Goal: Task Accomplishment & Management: Manage account settings

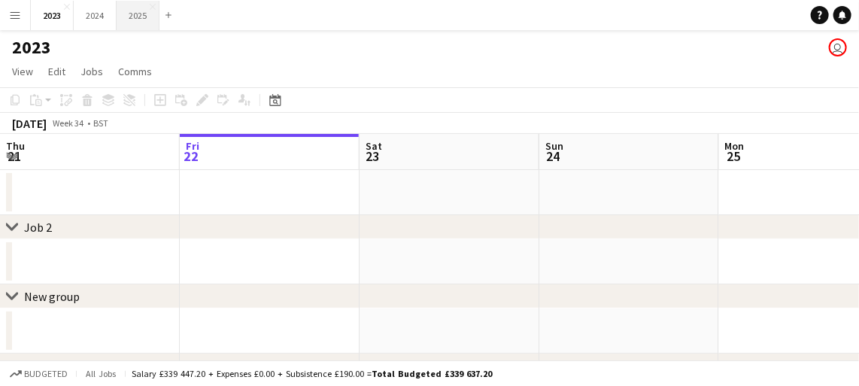
click at [144, 17] on button "2025 Close" at bounding box center [138, 15] width 43 height 29
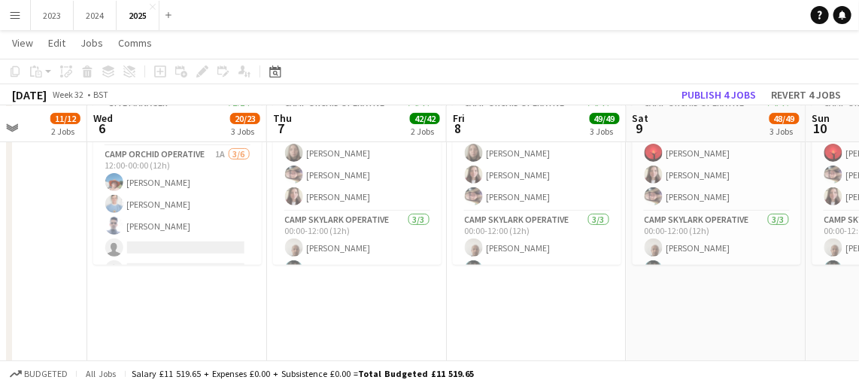
click at [238, 126] on div "3 Jobs" at bounding box center [245, 131] width 29 height 11
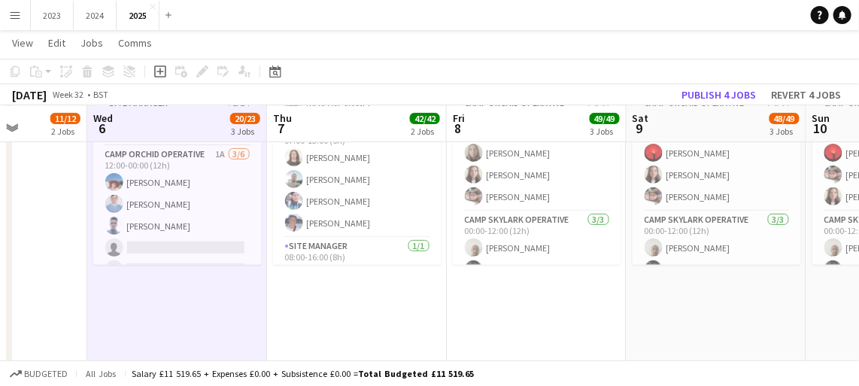
scroll to position [425, 0]
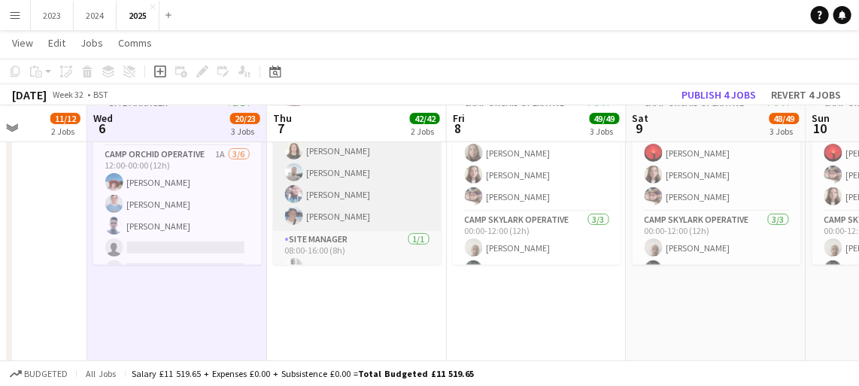
click at [348, 197] on app-card-role "Camp Skylark Operative [DATE] 07:00-13:00 (6h) [PERSON_NAME] [PERSON_NAME] [PER…" at bounding box center [357, 172] width 169 height 117
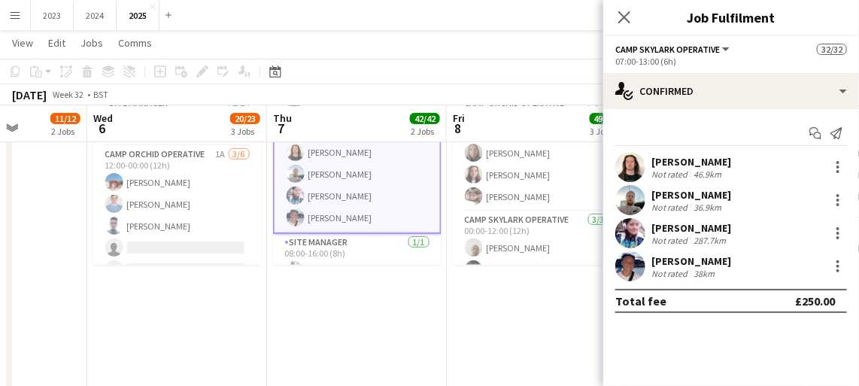
click at [718, 235] on div "287.7km" at bounding box center [710, 240] width 38 height 11
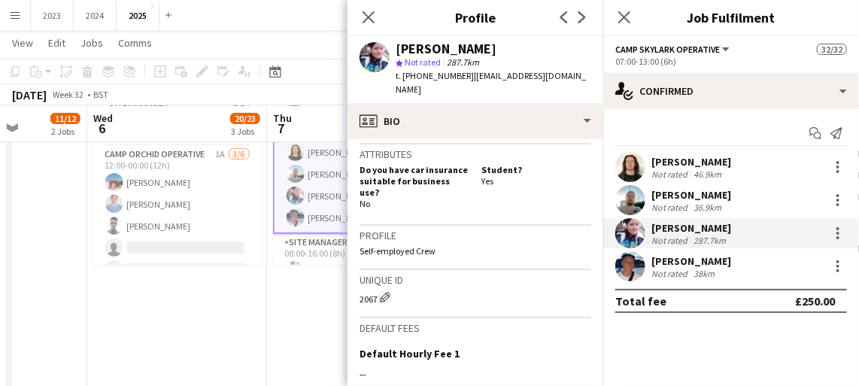
scroll to position [800, 0]
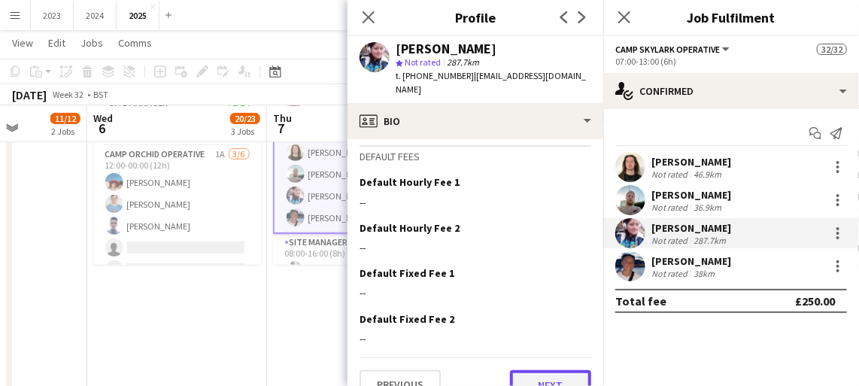
click at [547, 370] on button "Next" at bounding box center [550, 385] width 81 height 30
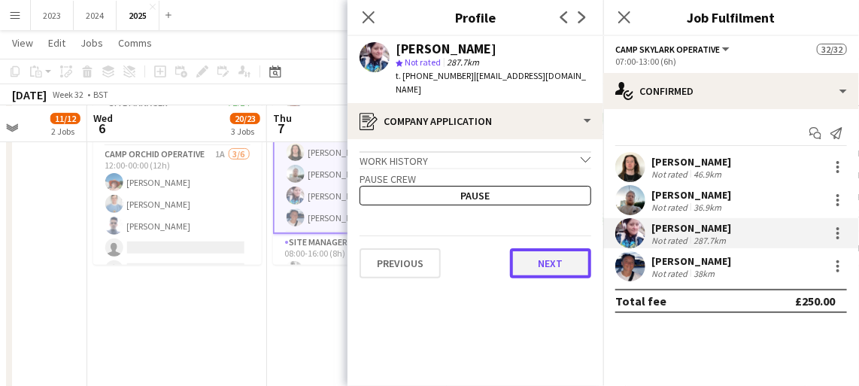
click at [550, 257] on button "Next" at bounding box center [550, 263] width 81 height 30
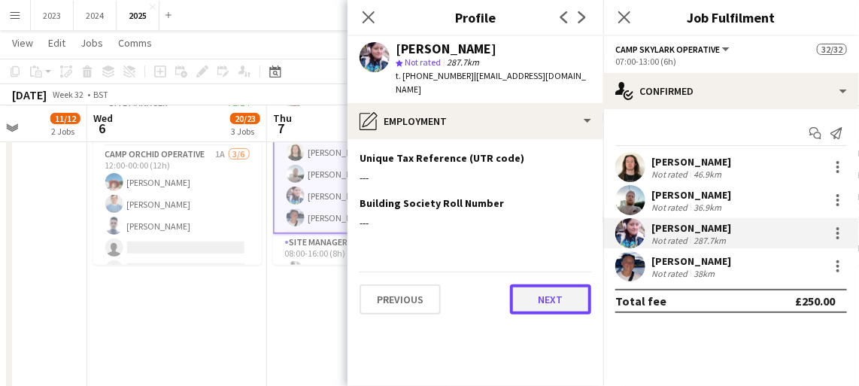
click at [554, 297] on button "Next" at bounding box center [550, 299] width 81 height 30
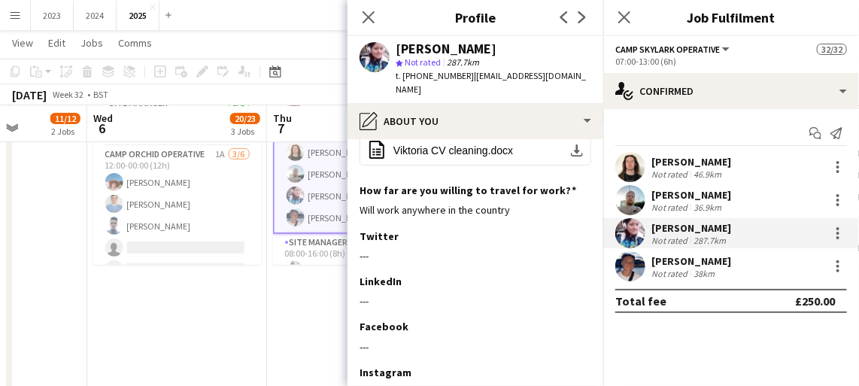
scroll to position [244, 0]
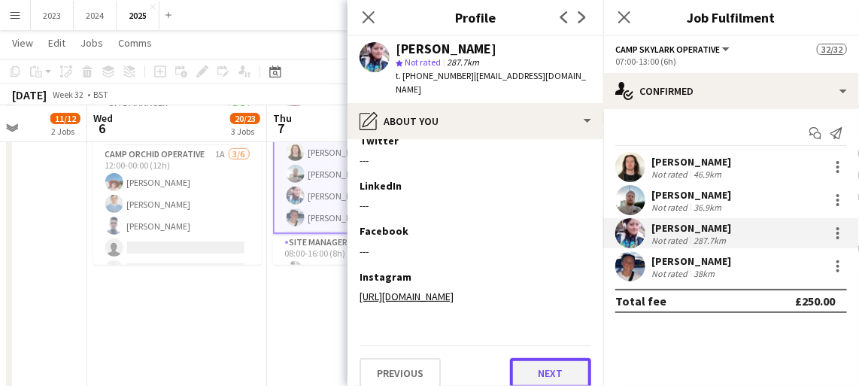
click at [545, 358] on button "Next" at bounding box center [550, 373] width 81 height 30
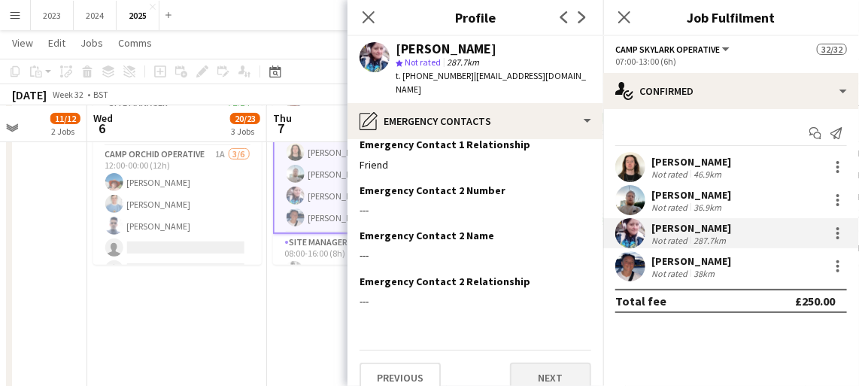
scroll to position [108, 0]
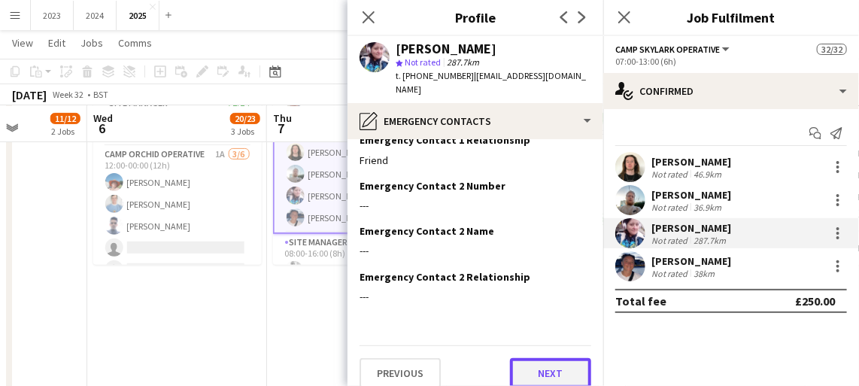
click at [542, 364] on button "Next" at bounding box center [550, 373] width 81 height 30
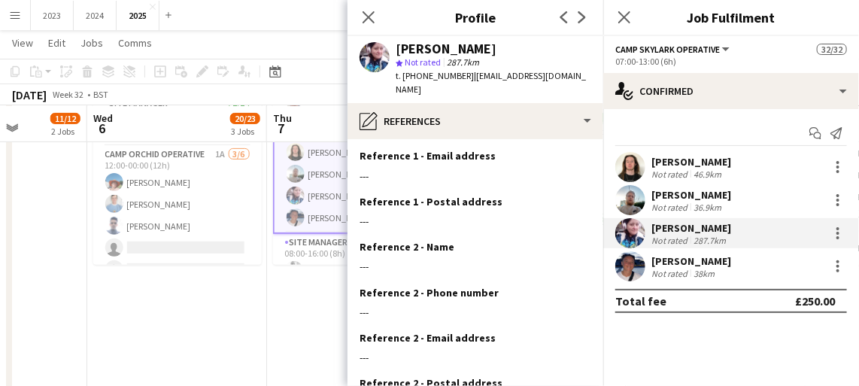
scroll to position [199, 0]
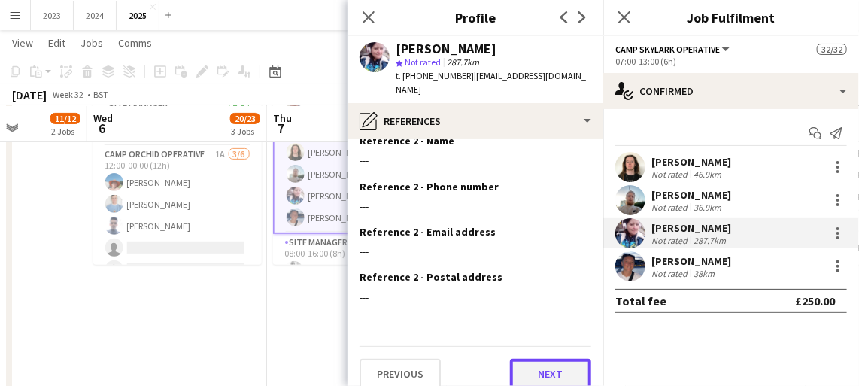
click at [545, 363] on button "Next" at bounding box center [550, 374] width 81 height 30
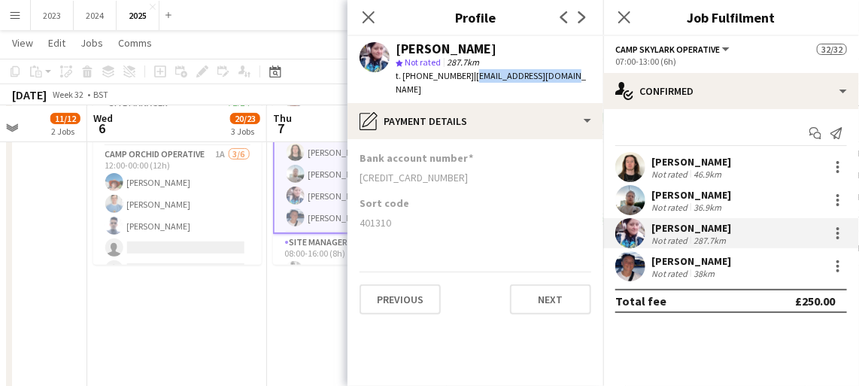
drag, startPoint x: 467, startPoint y: 75, endPoint x: 564, endPoint y: 80, distance: 97.1
click at [564, 80] on div "[PERSON_NAME] star Not rated 287.7km t. [PHONE_NUMBER] | [EMAIL_ADDRESS][DOMAIN…" at bounding box center [476, 69] width 256 height 67
drag, startPoint x: 564, startPoint y: 80, endPoint x: 528, endPoint y: 77, distance: 36.2
copy span "[EMAIL_ADDRESS][DOMAIN_NAME]"
click at [628, 19] on icon "Close pop-in" at bounding box center [624, 17] width 14 height 14
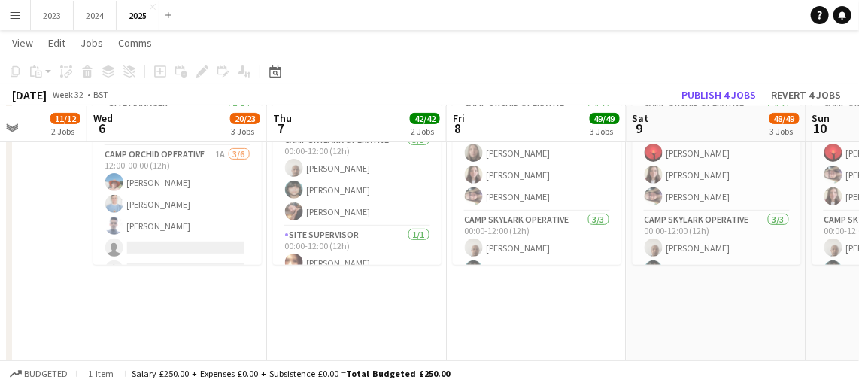
scroll to position [80, 0]
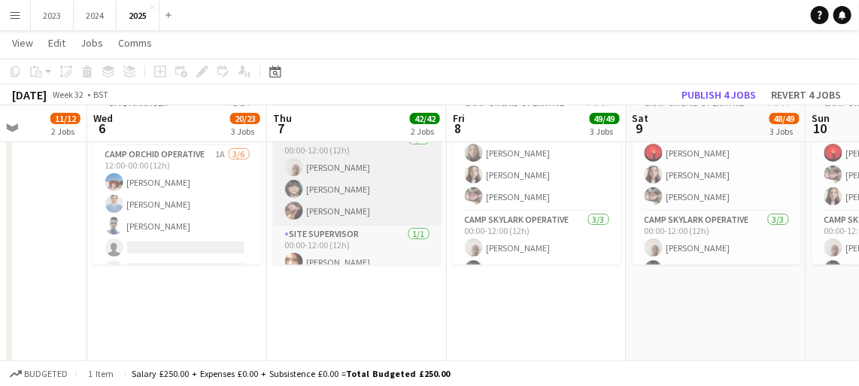
click at [363, 209] on app-card-role "Camp Skylark Operative [DATE] 00:00-12:00 (12h) [PERSON_NAME] [PERSON_NAME] [PE…" at bounding box center [357, 178] width 169 height 95
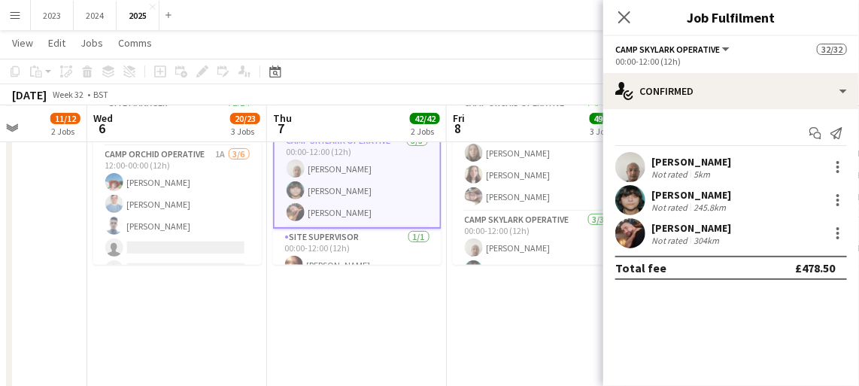
click at [700, 232] on div "[PERSON_NAME]" at bounding box center [691, 228] width 80 height 14
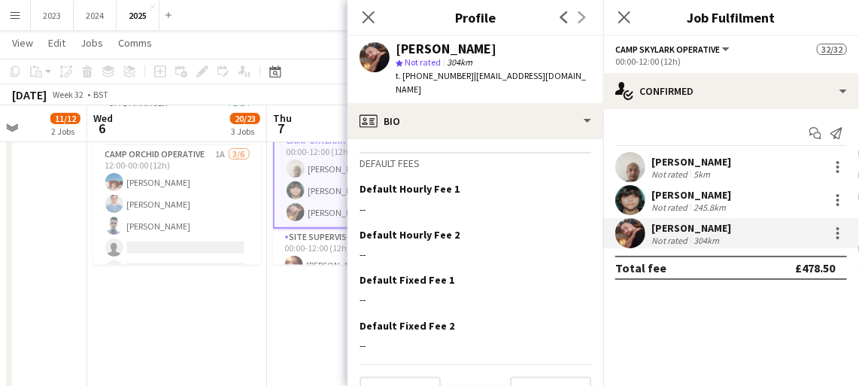
scroll to position [800, 0]
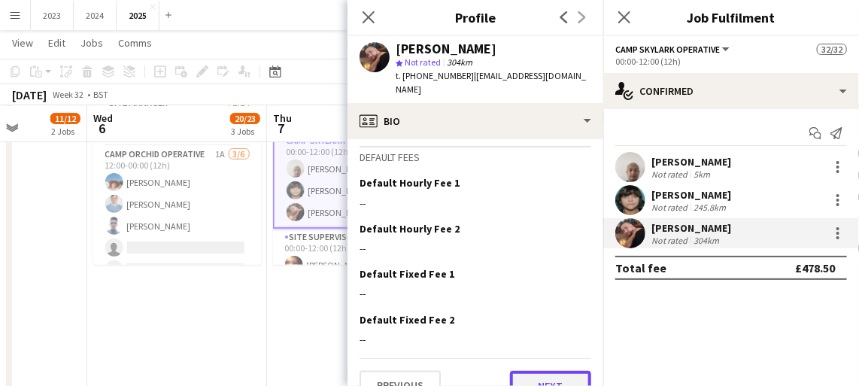
click at [552, 371] on button "Next" at bounding box center [550, 386] width 81 height 30
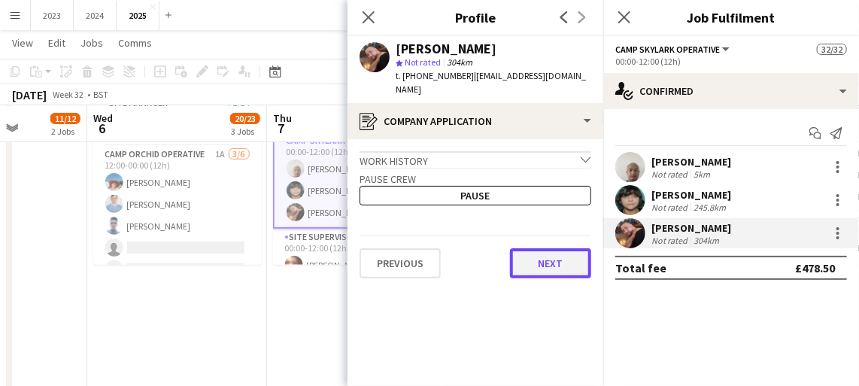
click at [551, 250] on button "Next" at bounding box center [550, 263] width 81 height 30
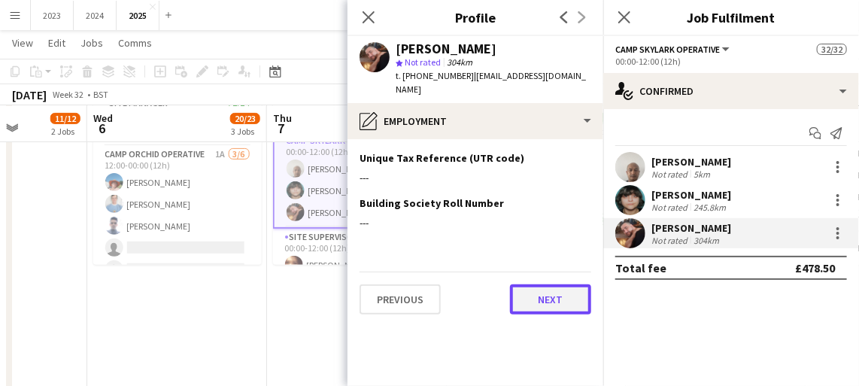
click at [550, 284] on button "Next" at bounding box center [550, 299] width 81 height 30
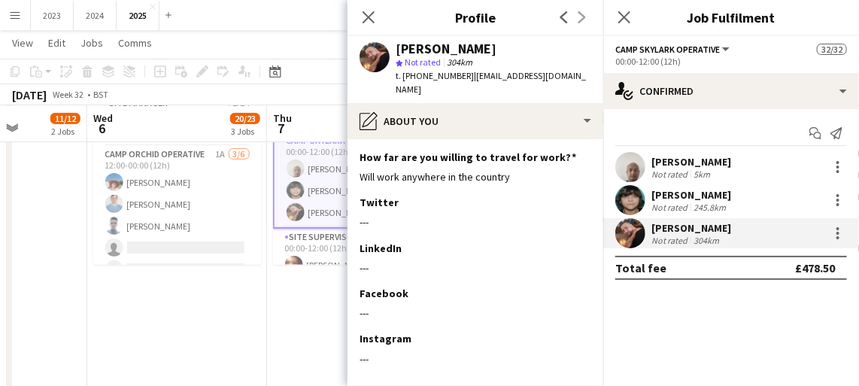
scroll to position [217, 0]
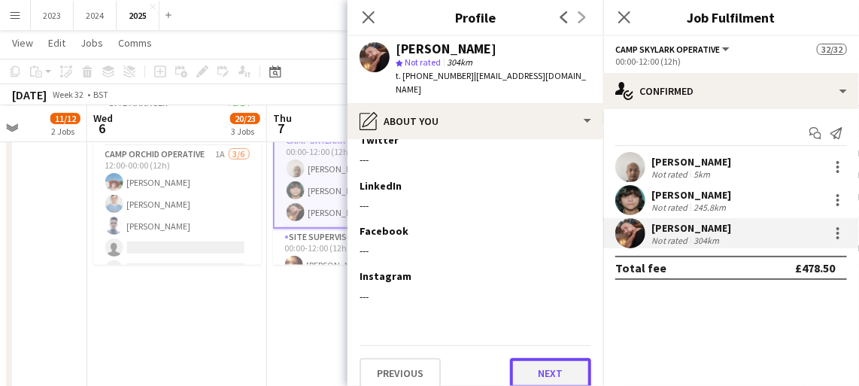
click at [544, 358] on button "Next" at bounding box center [550, 373] width 81 height 30
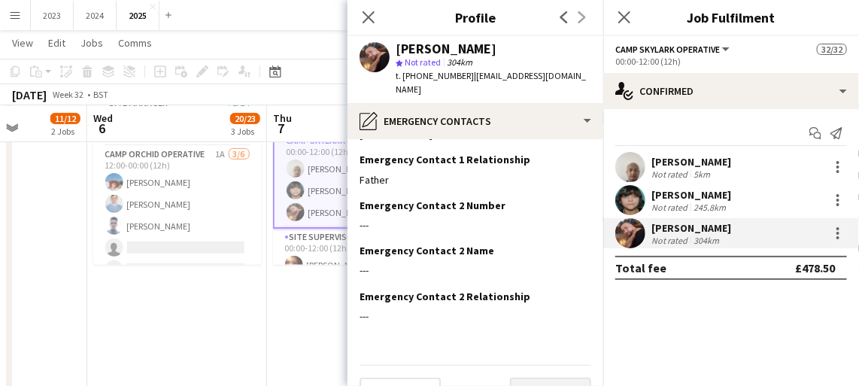
scroll to position [108, 0]
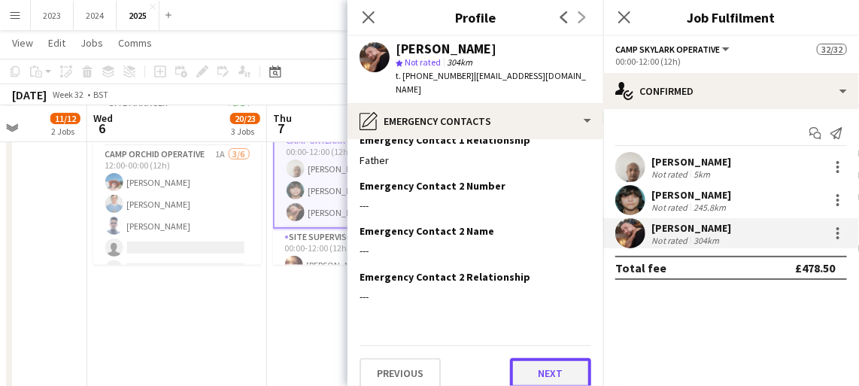
click at [546, 358] on button "Next" at bounding box center [550, 373] width 81 height 30
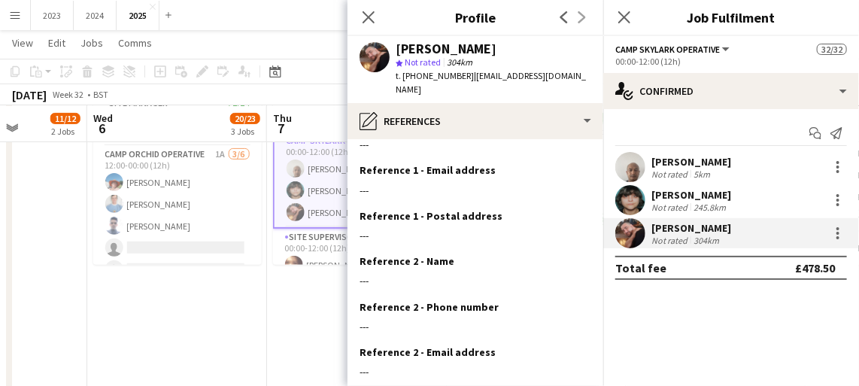
scroll to position [199, 0]
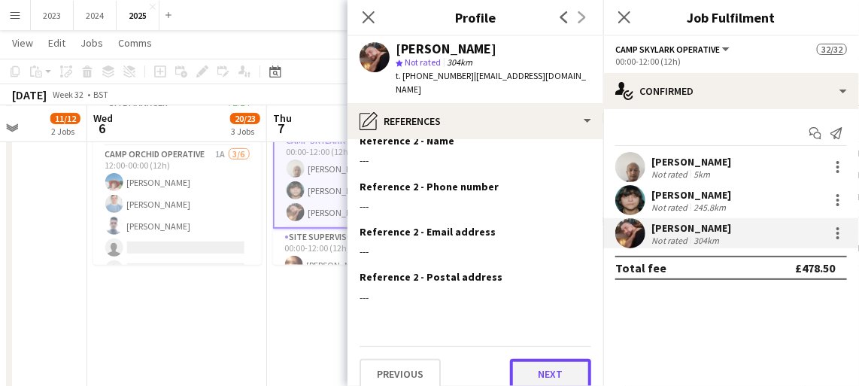
click at [552, 359] on button "Next" at bounding box center [550, 374] width 81 height 30
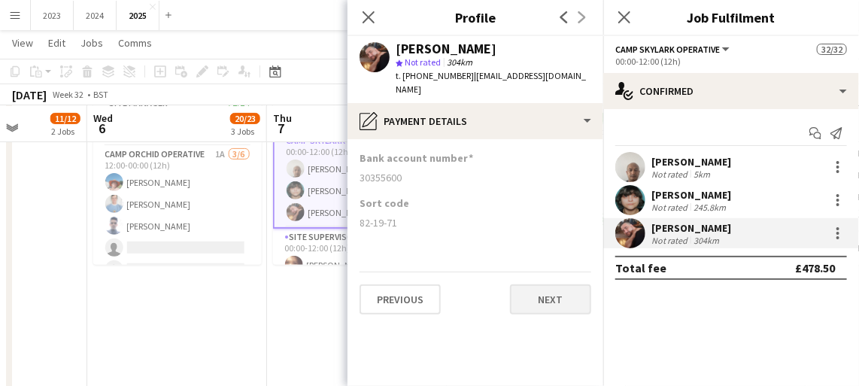
scroll to position [0, 0]
click at [703, 202] on div "245.8km" at bounding box center [710, 207] width 38 height 11
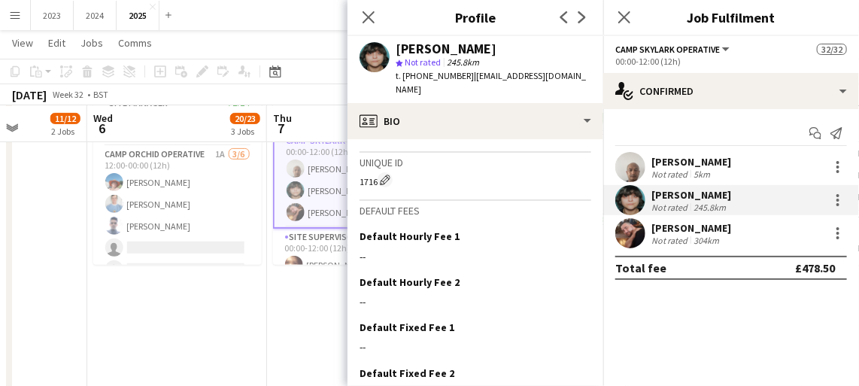
scroll to position [800, 0]
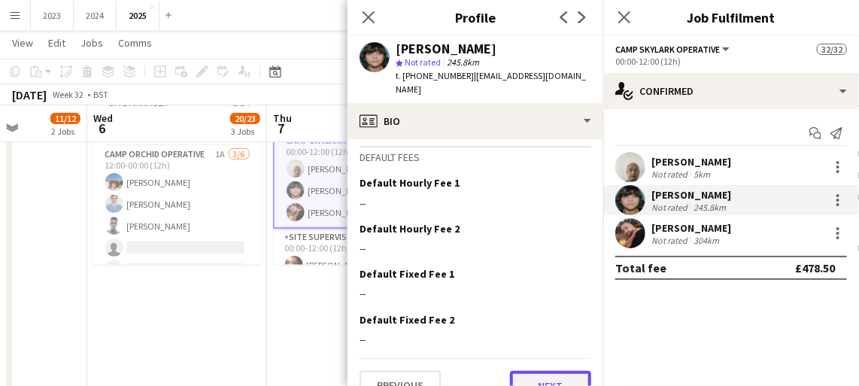
click at [544, 371] on button "Next" at bounding box center [550, 386] width 81 height 30
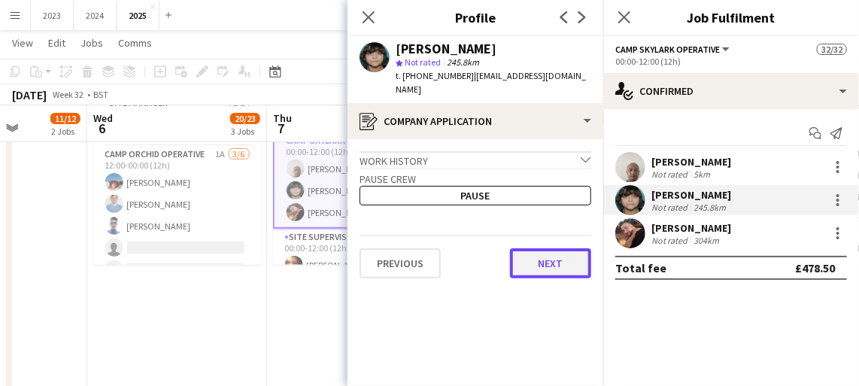
click at [552, 254] on button "Next" at bounding box center [550, 263] width 81 height 30
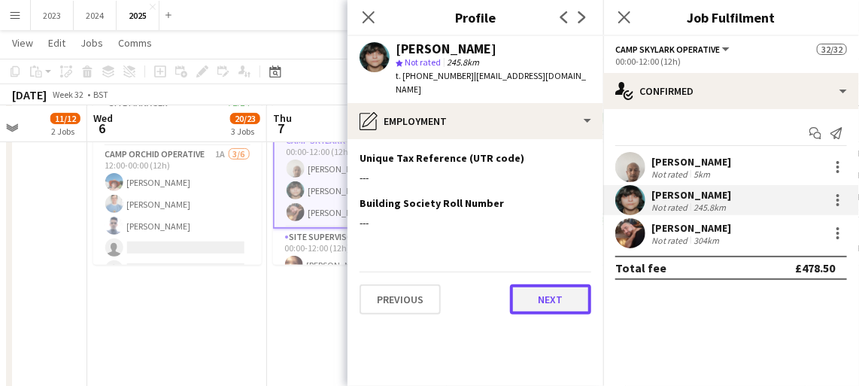
click at [547, 296] on button "Next" at bounding box center [550, 299] width 81 height 30
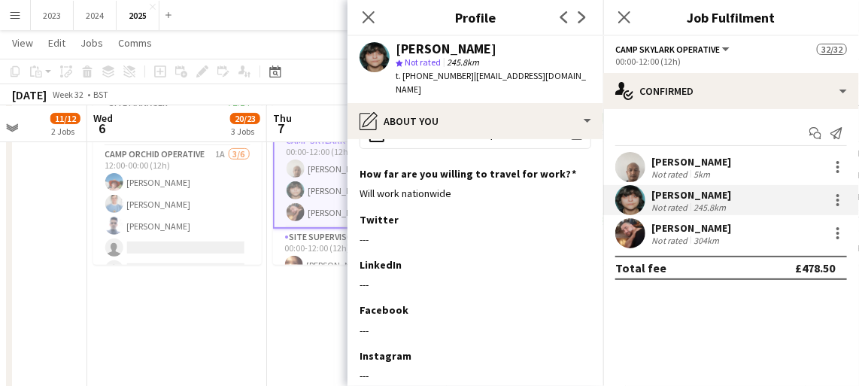
scroll to position [244, 0]
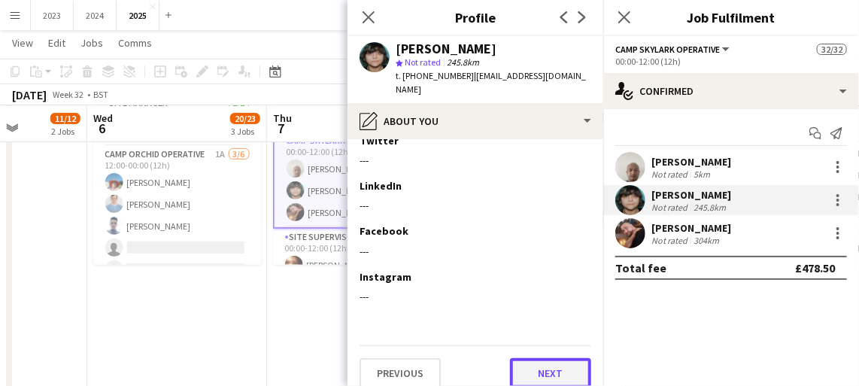
click at [545, 367] on button "Next" at bounding box center [550, 373] width 81 height 30
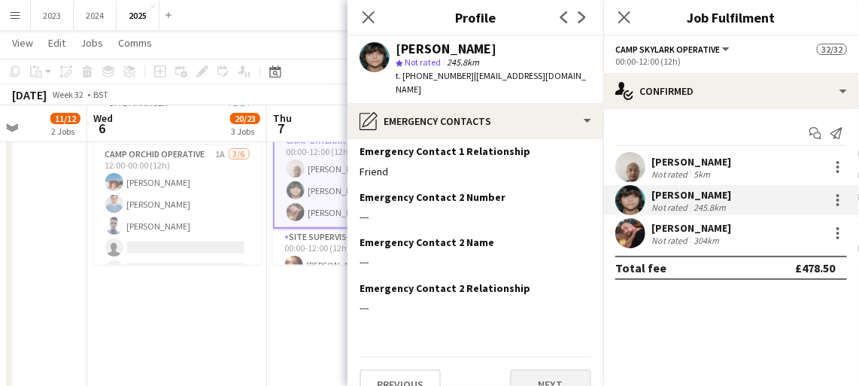
scroll to position [108, 0]
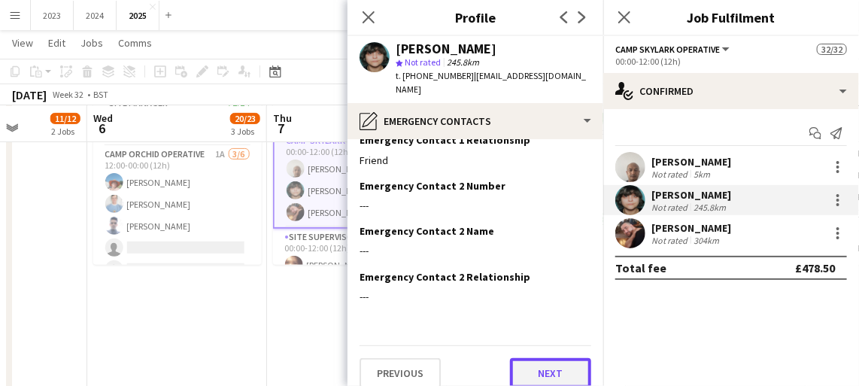
click at [546, 370] on button "Next" at bounding box center [550, 373] width 81 height 30
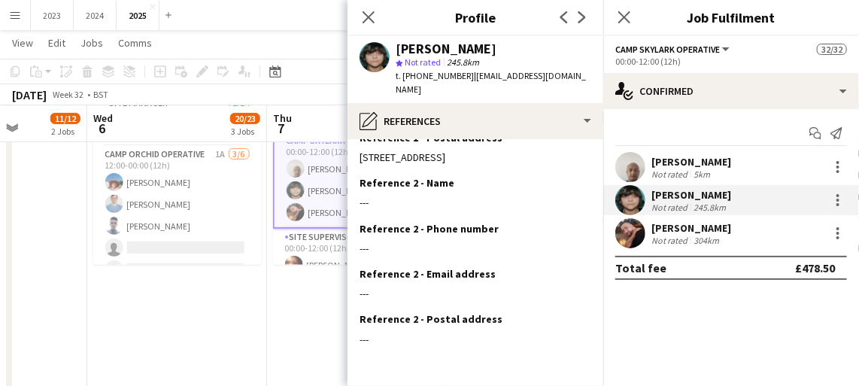
scroll to position [226, 0]
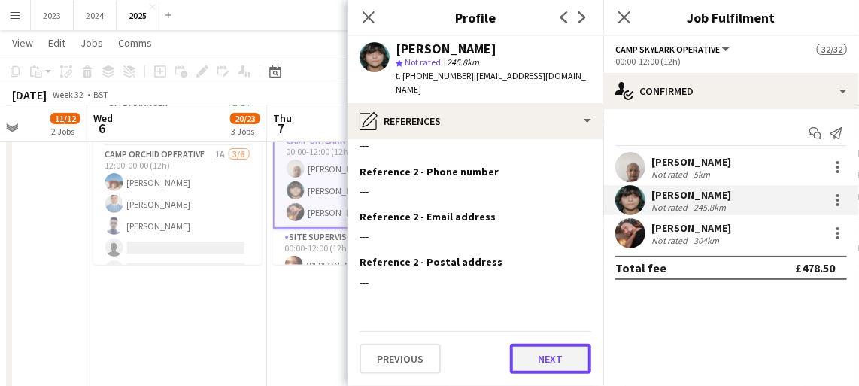
click at [548, 366] on button "Next" at bounding box center [550, 359] width 81 height 30
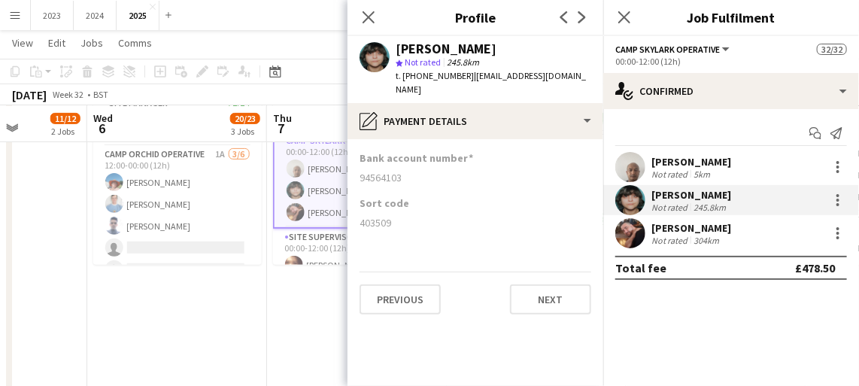
click at [687, 177] on div "Not rated" at bounding box center [670, 174] width 39 height 11
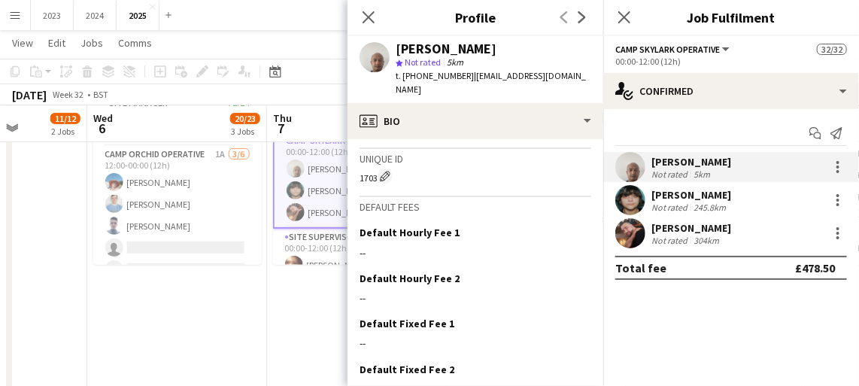
scroll to position [800, 0]
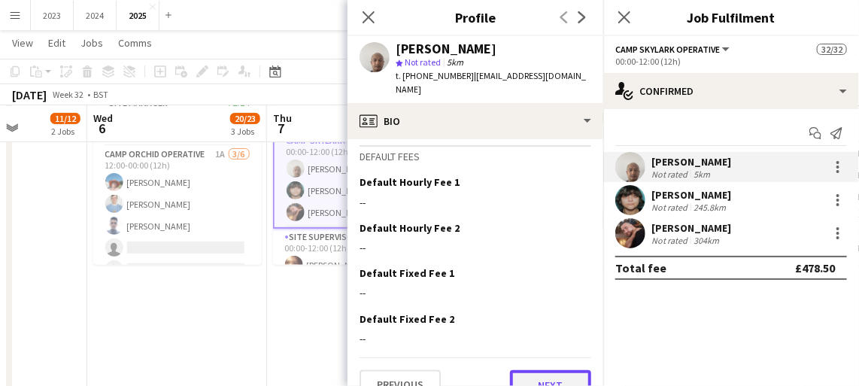
click at [545, 370] on button "Next" at bounding box center [550, 385] width 81 height 30
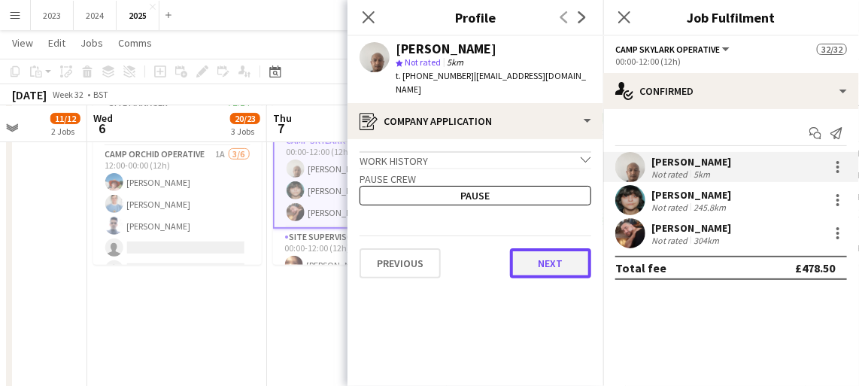
click at [555, 257] on button "Next" at bounding box center [550, 263] width 81 height 30
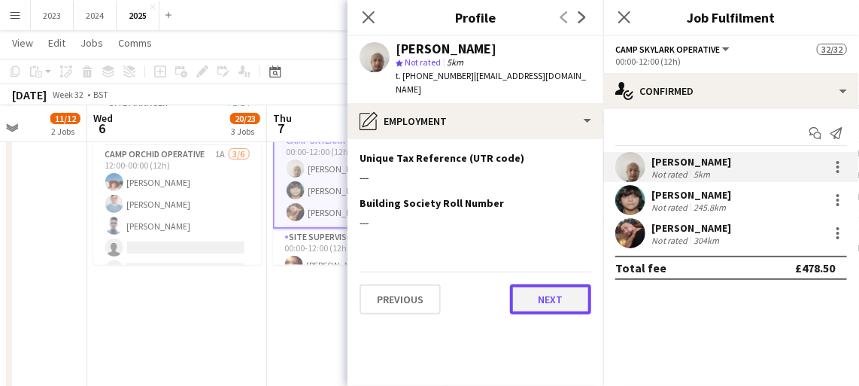
click at [550, 296] on button "Next" at bounding box center [550, 299] width 81 height 30
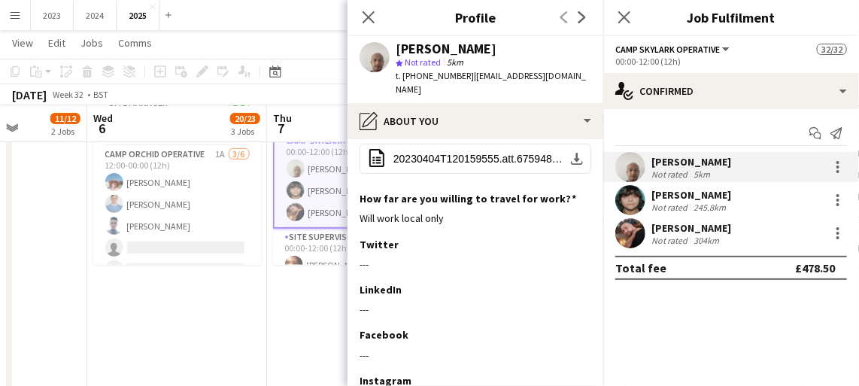
scroll to position [217, 0]
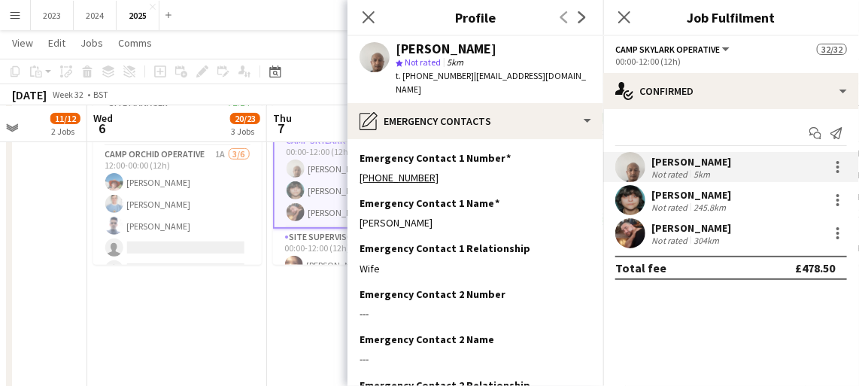
scroll to position [108, 0]
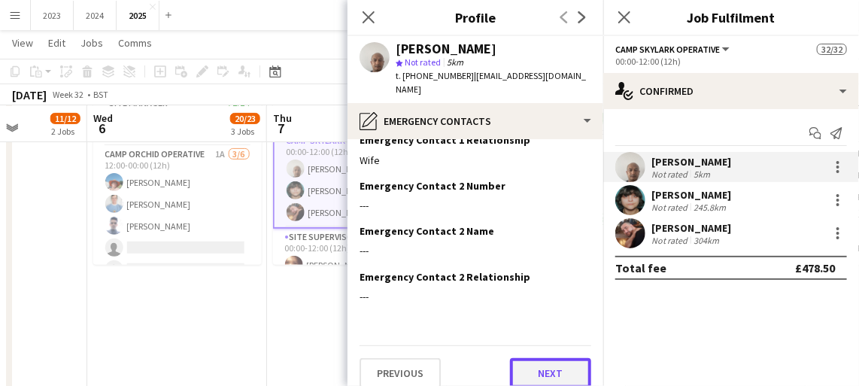
click at [544, 366] on button "Next" at bounding box center [550, 373] width 81 height 30
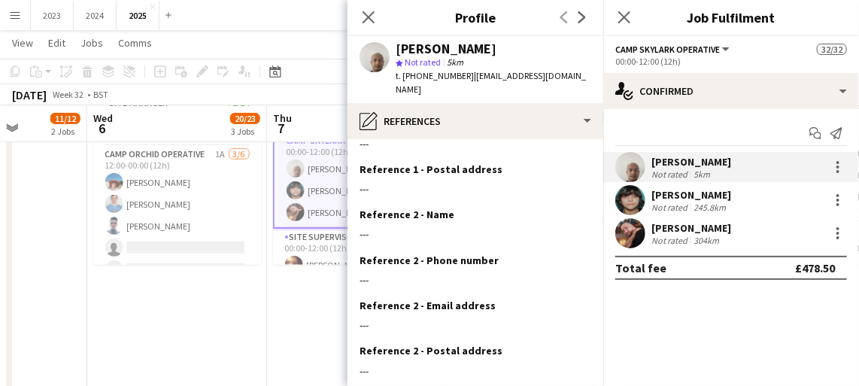
scroll to position [199, 0]
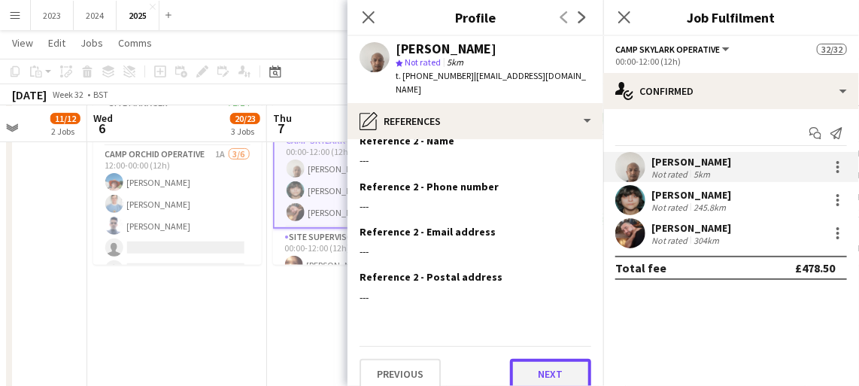
click at [544, 361] on button "Next" at bounding box center [550, 374] width 81 height 30
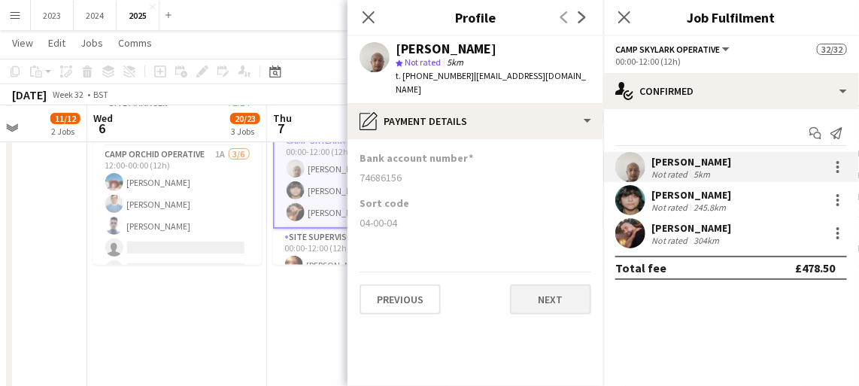
scroll to position [0, 0]
click at [372, 21] on icon at bounding box center [368, 17] width 14 height 14
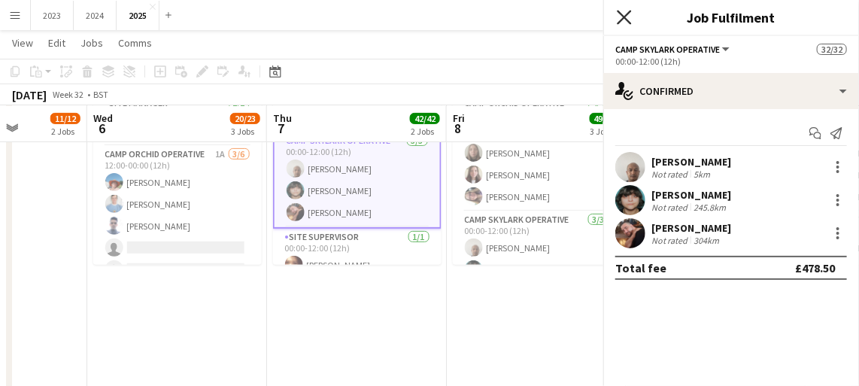
click at [624, 13] on icon "Close pop-in" at bounding box center [624, 17] width 14 height 14
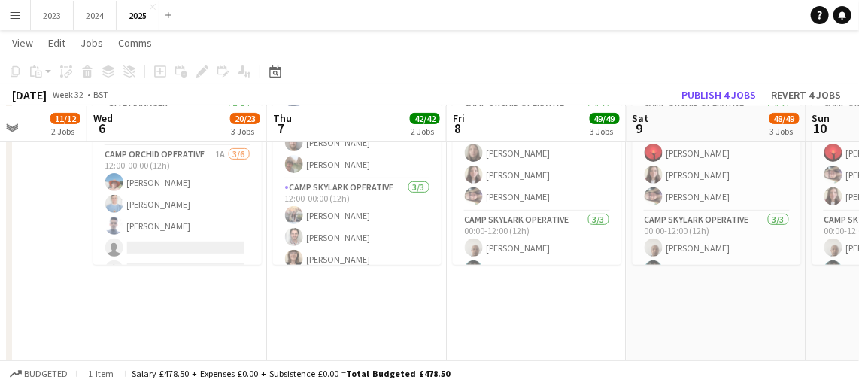
scroll to position [695, 0]
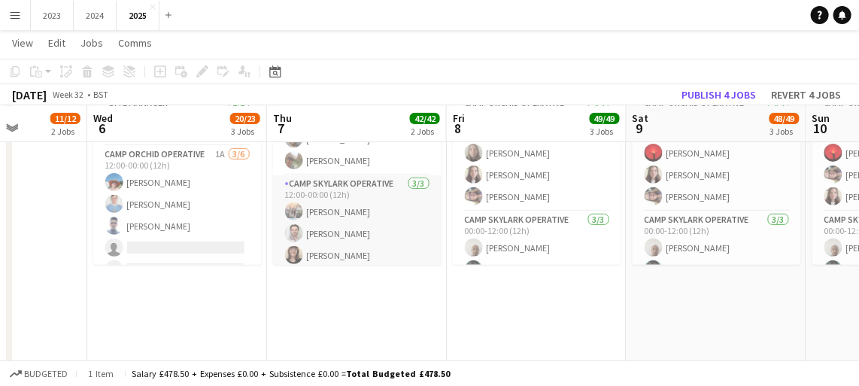
click at [351, 224] on app-card-role "Camp Skylark Operative [DATE] 12:00-00:00 (12h) [PERSON_NAME] [PERSON_NAME] [PE…" at bounding box center [357, 222] width 169 height 95
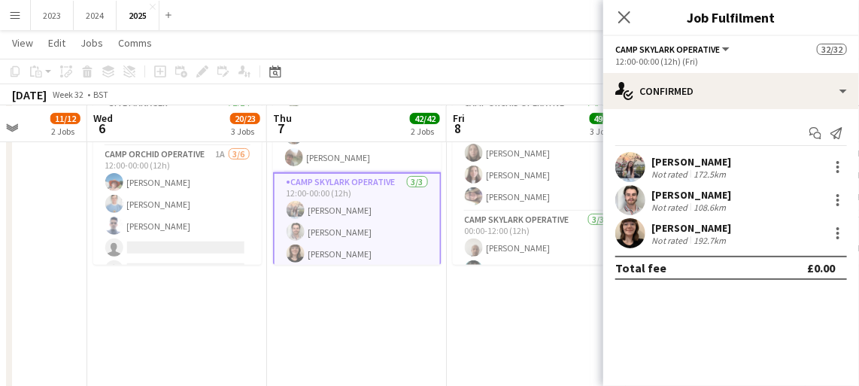
scroll to position [692, 0]
click at [691, 163] on div "[PERSON_NAME]" at bounding box center [691, 162] width 80 height 14
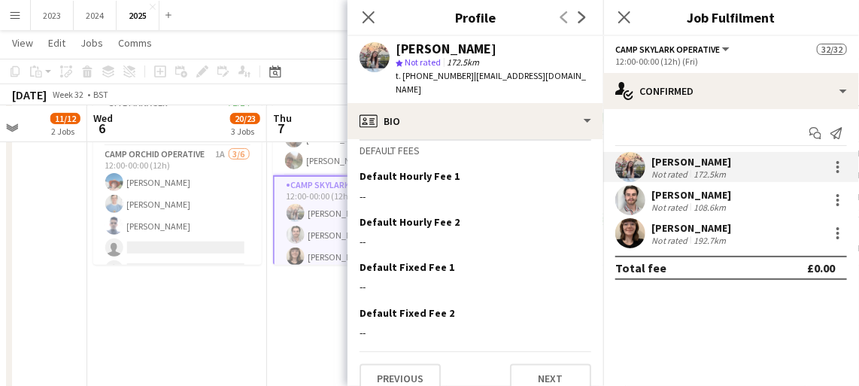
scroll to position [815, 0]
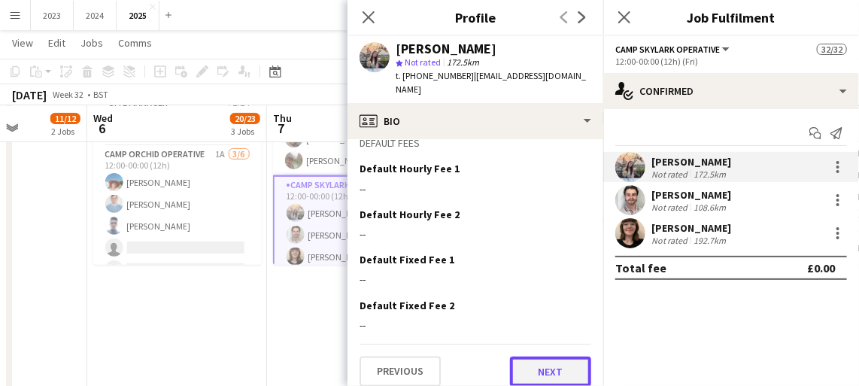
click at [545, 360] on button "Next" at bounding box center [550, 372] width 81 height 30
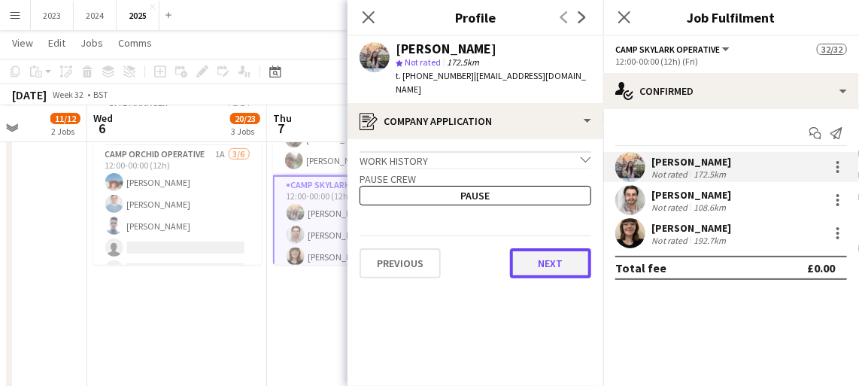
click at [556, 250] on button "Next" at bounding box center [550, 263] width 81 height 30
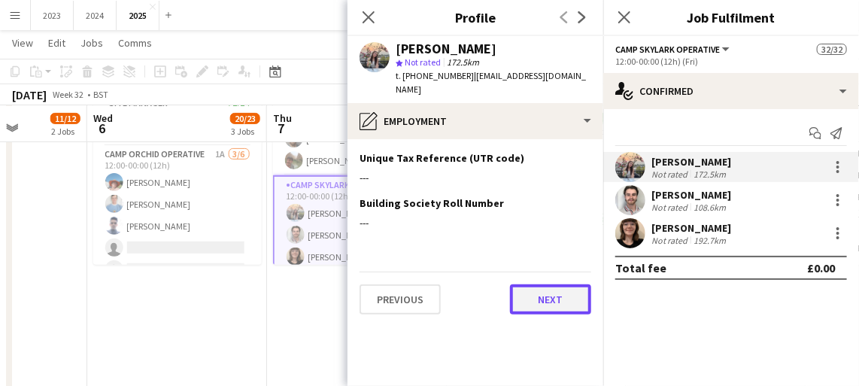
click at [548, 287] on button "Next" at bounding box center [550, 299] width 81 height 30
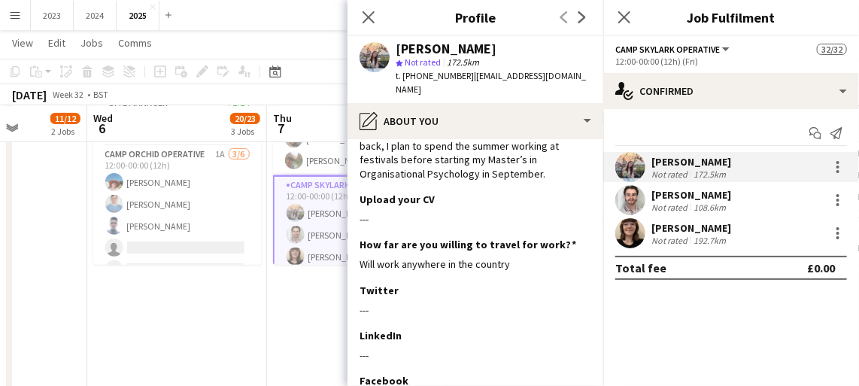
scroll to position [263, 0]
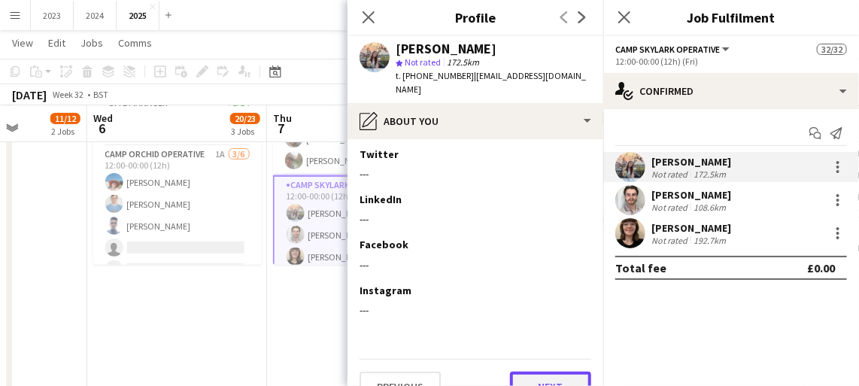
click at [536, 372] on button "Next" at bounding box center [550, 387] width 81 height 30
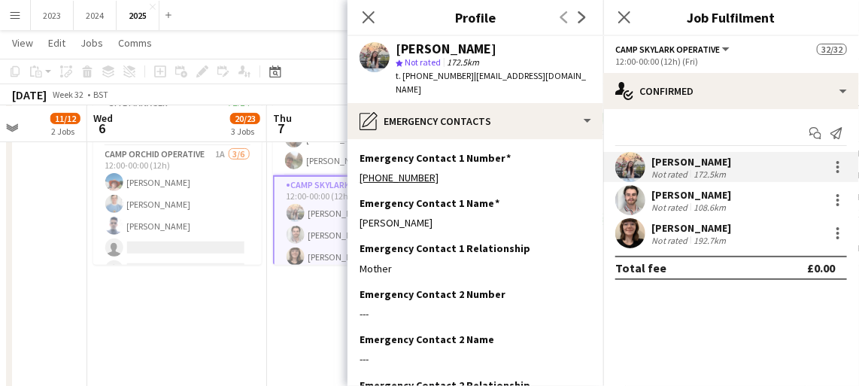
scroll to position [108, 0]
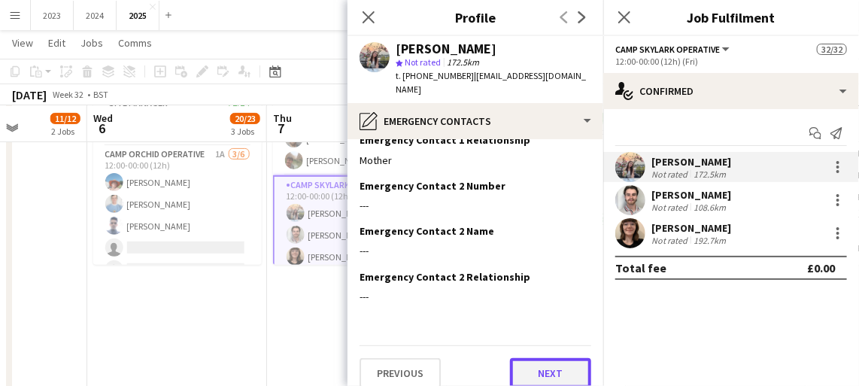
click at [540, 360] on button "Next" at bounding box center [550, 373] width 81 height 30
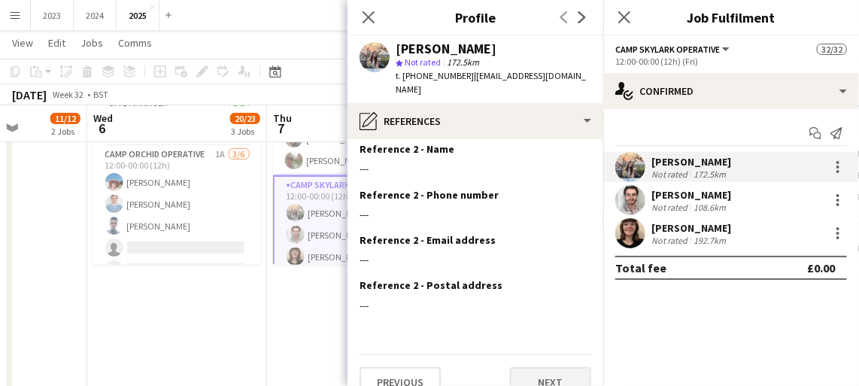
scroll to position [199, 0]
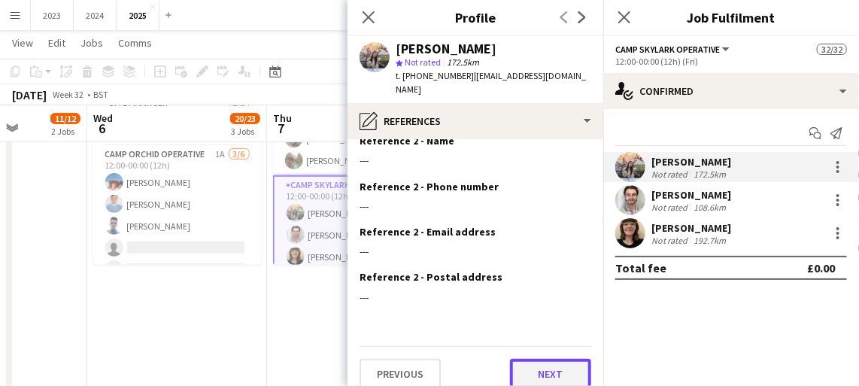
click at [536, 359] on button "Next" at bounding box center [550, 374] width 81 height 30
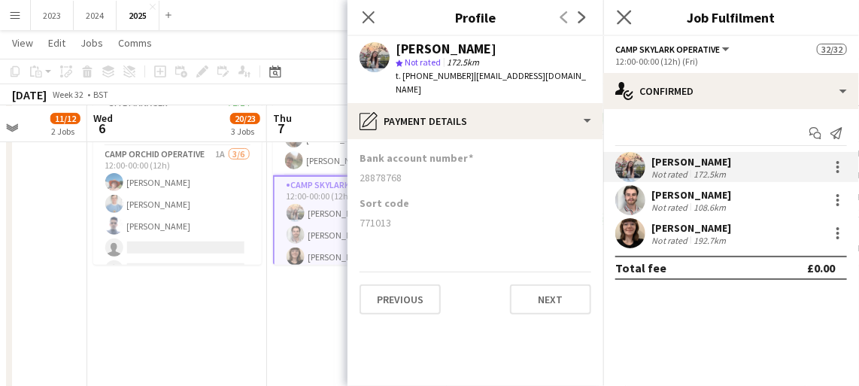
click at [619, 23] on app-icon "Close pop-in" at bounding box center [625, 18] width 22 height 22
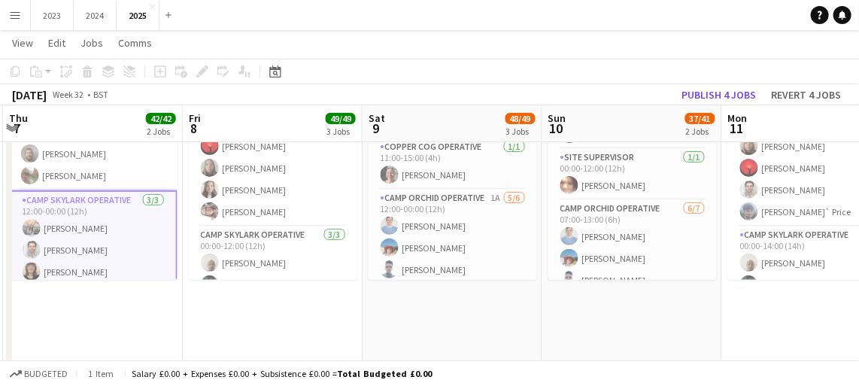
scroll to position [173, 0]
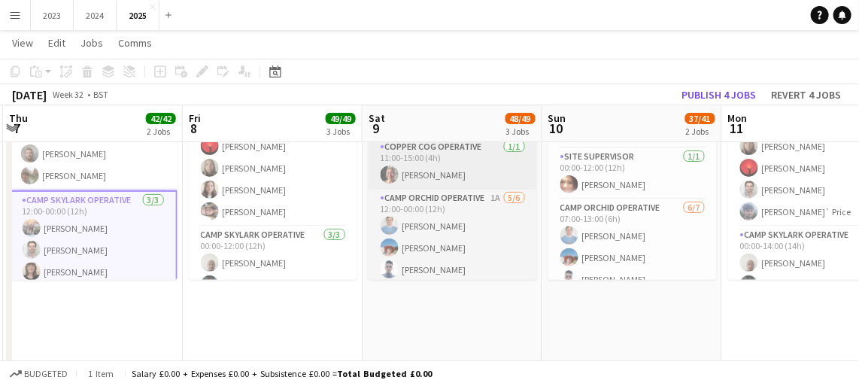
click at [445, 175] on app-card-role "Copper Cog Operative [DATE] 11:00-15:00 (4h) [PERSON_NAME]" at bounding box center [453, 163] width 169 height 51
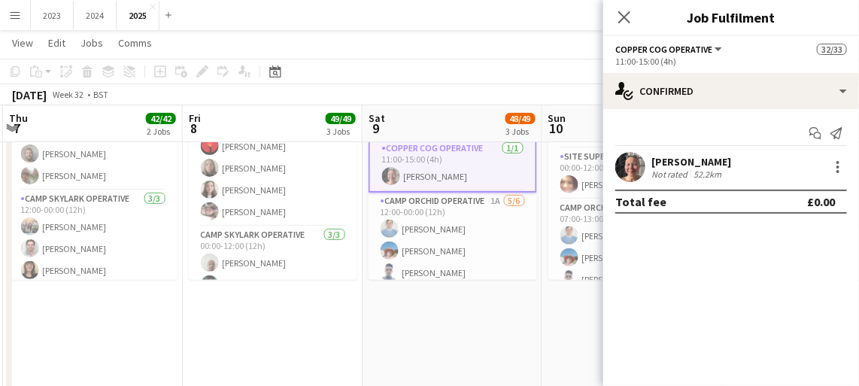
click at [700, 165] on div "[PERSON_NAME]" at bounding box center [691, 162] width 80 height 14
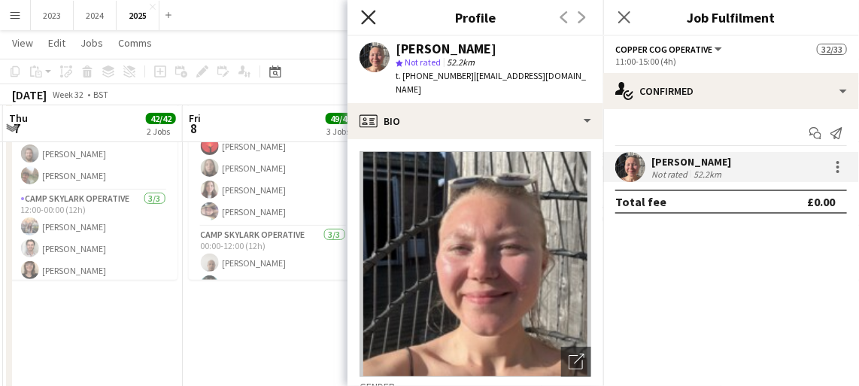
click at [371, 20] on icon at bounding box center [368, 17] width 14 height 14
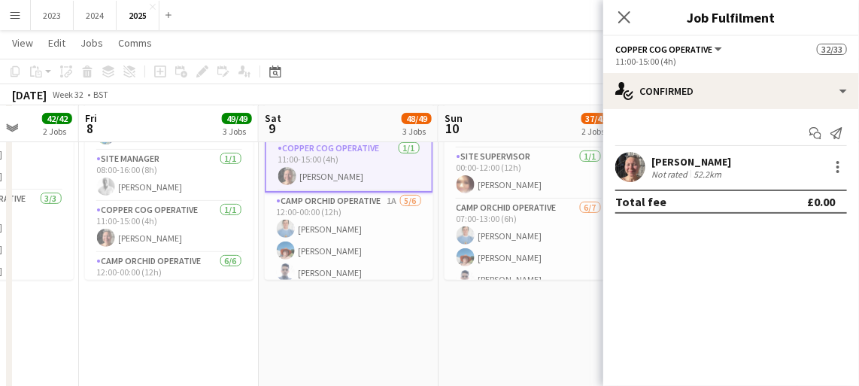
scroll to position [539, 0]
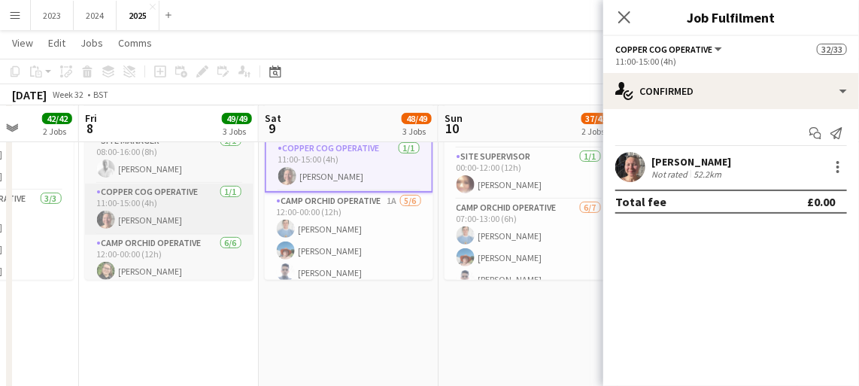
click at [200, 231] on app-card-role "Copper Cog Operative [DATE] 11:00-15:00 (4h) [PERSON_NAME]" at bounding box center [169, 209] width 169 height 51
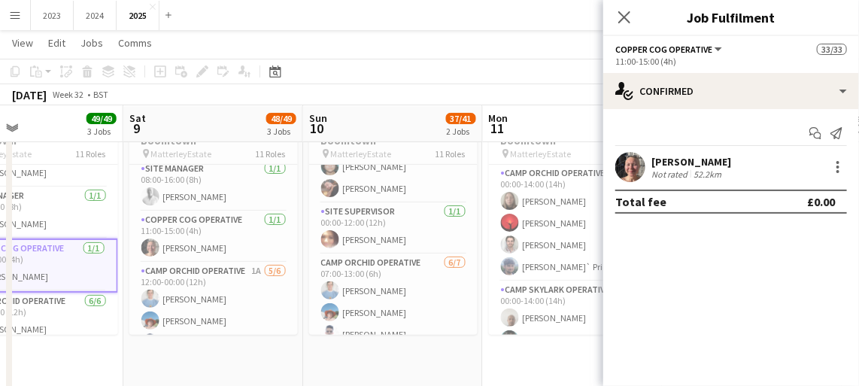
scroll to position [0, 606]
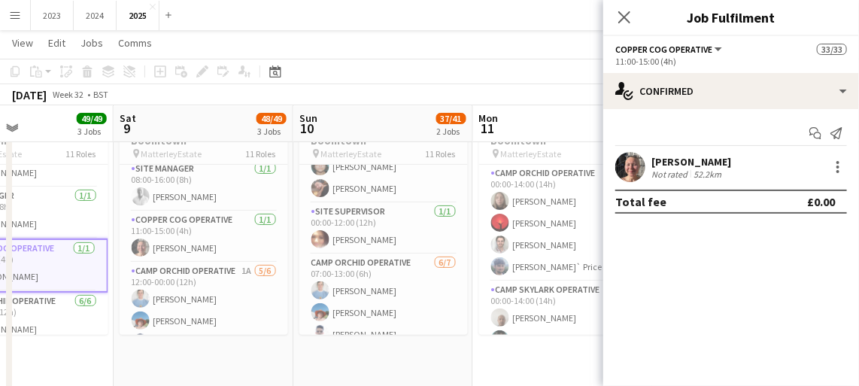
click at [696, 164] on div "[PERSON_NAME]" at bounding box center [691, 162] width 80 height 14
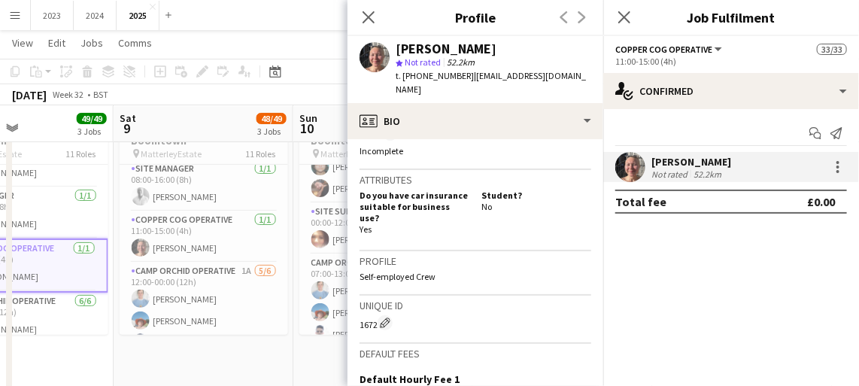
scroll to position [800, 0]
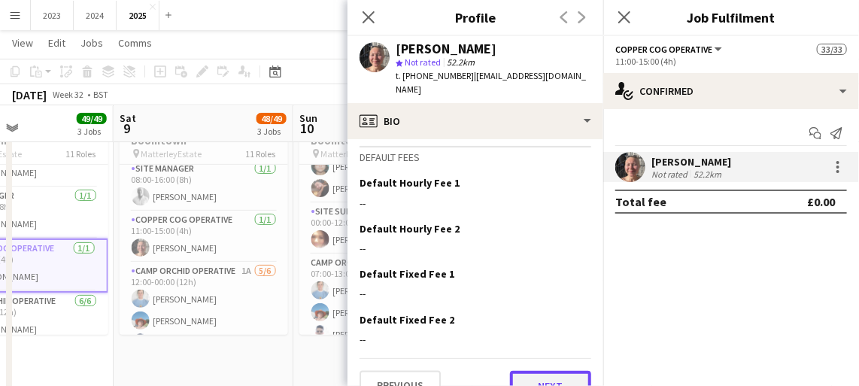
click at [548, 371] on button "Next" at bounding box center [550, 386] width 81 height 30
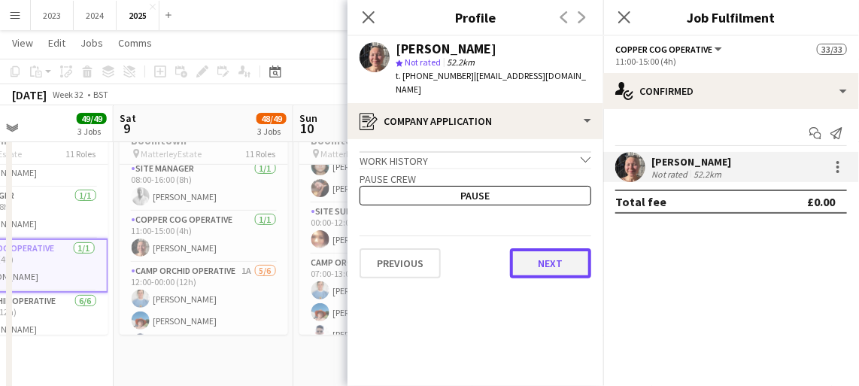
click at [556, 248] on button "Next" at bounding box center [550, 263] width 81 height 30
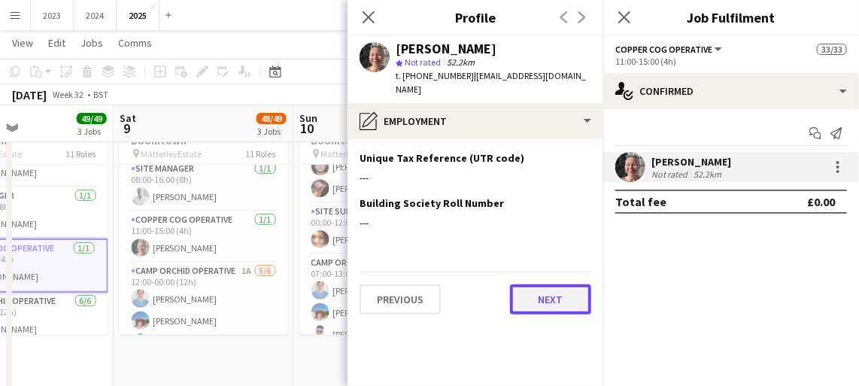
click at [551, 286] on button "Next" at bounding box center [550, 299] width 81 height 30
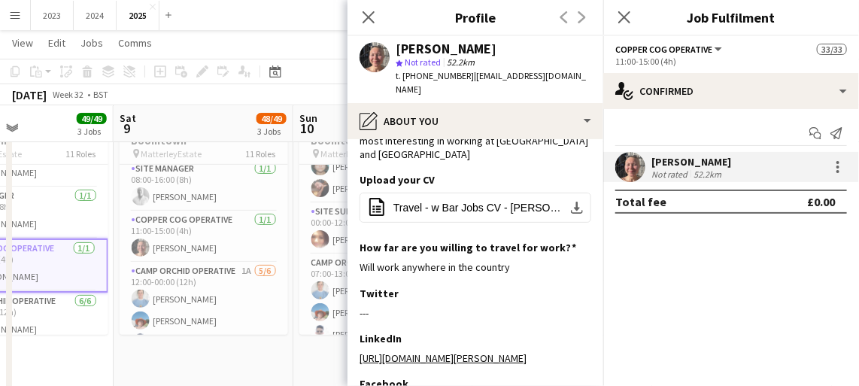
scroll to position [395, 0]
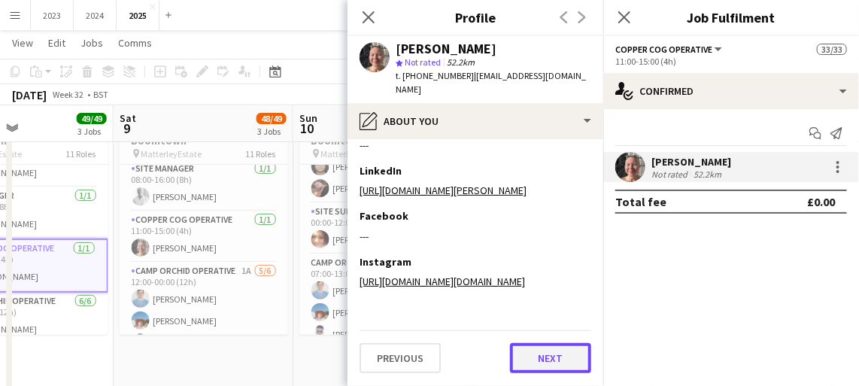
click at [551, 357] on button "Next" at bounding box center [550, 358] width 81 height 30
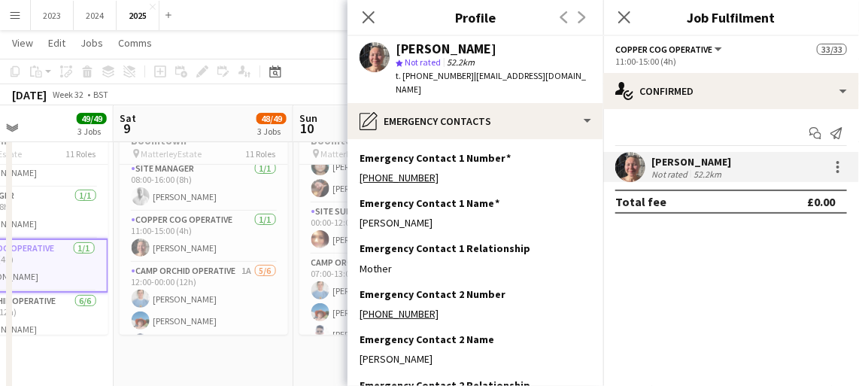
scroll to position [108, 0]
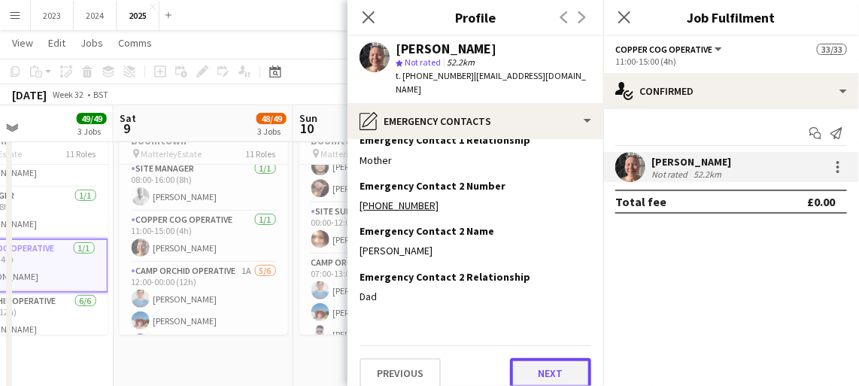
click at [551, 360] on button "Next" at bounding box center [550, 373] width 81 height 30
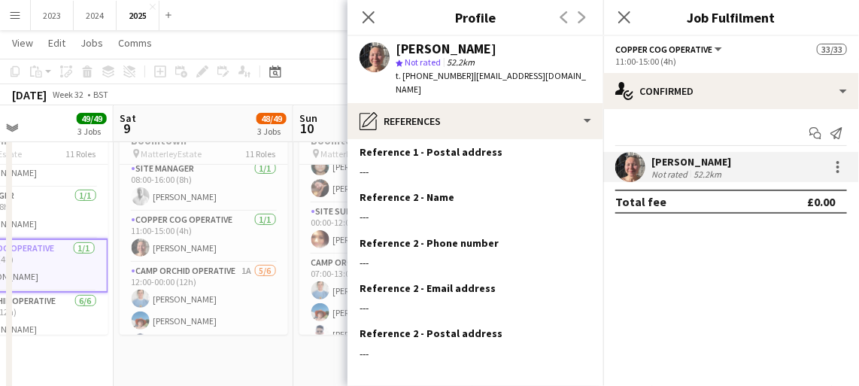
scroll to position [199, 0]
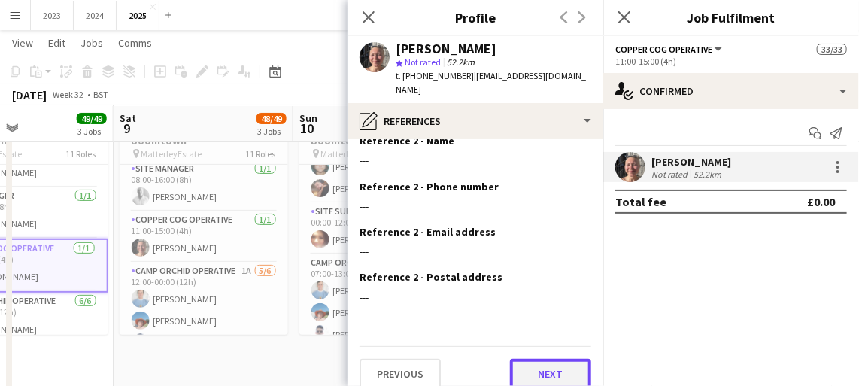
click at [551, 368] on button "Next" at bounding box center [550, 374] width 81 height 30
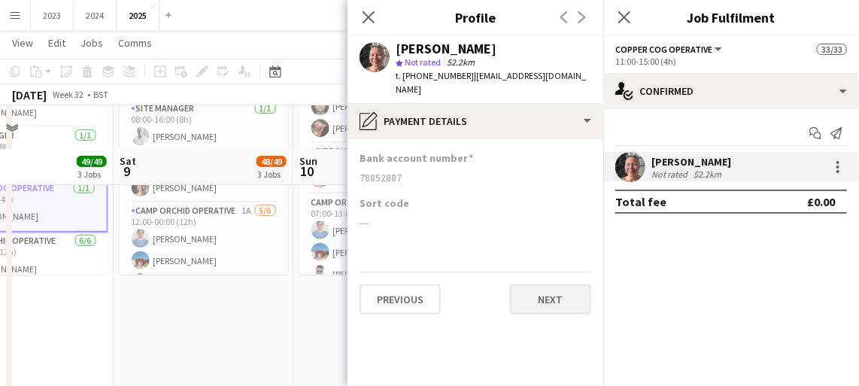
scroll to position [0, 0]
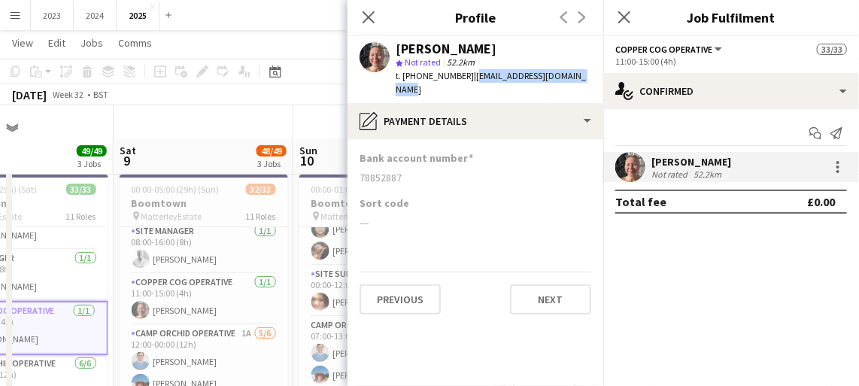
drag, startPoint x: 466, startPoint y: 76, endPoint x: 587, endPoint y: 77, distance: 121.1
click at [587, 77] on div "[PERSON_NAME] star Not rated 52.2km t. [PHONE_NUMBER] | [EMAIL_ADDRESS][DOMAIN_…" at bounding box center [476, 69] width 256 height 67
drag, startPoint x: 587, startPoint y: 77, endPoint x: 554, endPoint y: 76, distance: 33.9
copy span "[EMAIL_ADDRESS][DOMAIN_NAME]"
click at [375, 17] on app-icon "Close pop-in" at bounding box center [369, 18] width 22 height 22
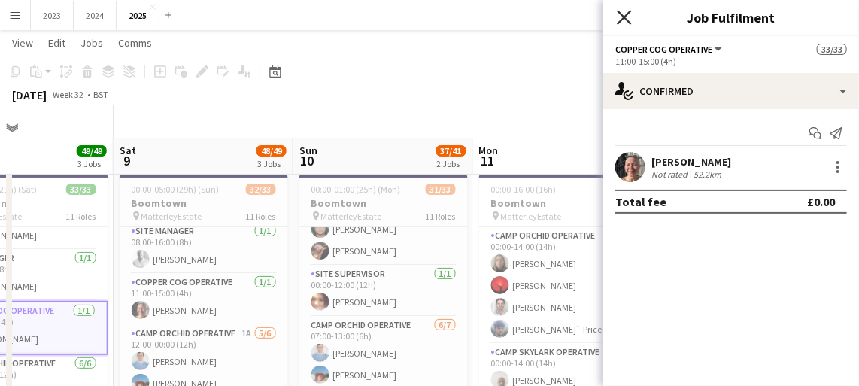
click at [628, 14] on icon "Close pop-in" at bounding box center [624, 17] width 14 height 14
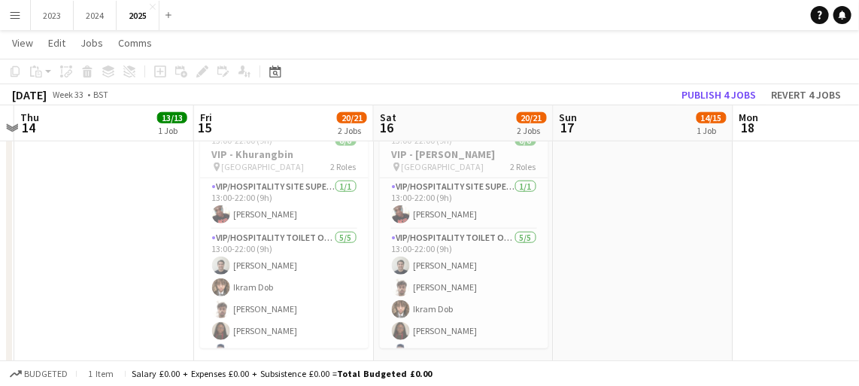
scroll to position [19, 0]
